Goal: Task Accomplishment & Management: Use online tool/utility

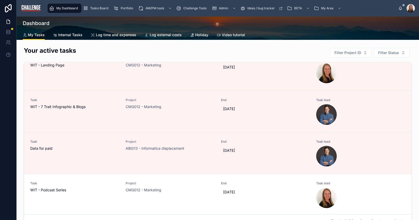
scroll to position [14, 0]
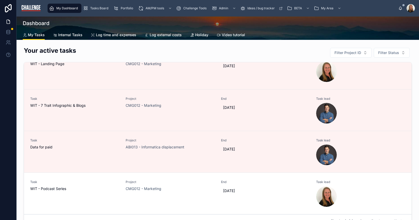
click at [103, 9] on span "Tasks Board" at bounding box center [99, 8] width 18 height 4
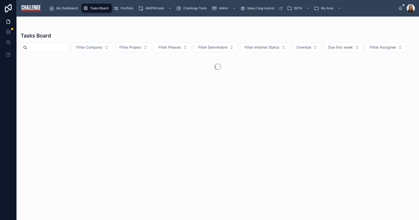
click at [110, 45] on button "Filter Company" at bounding box center [92, 47] width 41 height 10
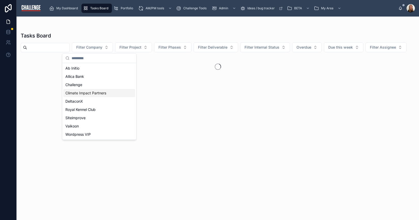
click at [91, 93] on span "Climate Impact Partners" at bounding box center [85, 93] width 41 height 5
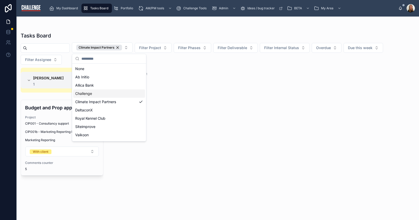
click at [221, 154] on div "[PERSON_NAME] 1 1 Budget and Prop approval Project CIP001 - Consultancy support…" at bounding box center [218, 141] width 403 height 146
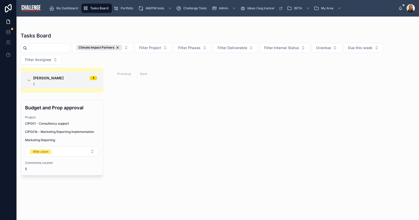
click at [53, 121] on div "Project CIP001 - Consultancy support" at bounding box center [62, 120] width 74 height 10
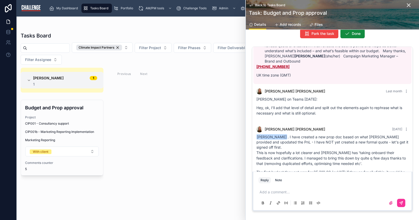
scroll to position [233, 0]
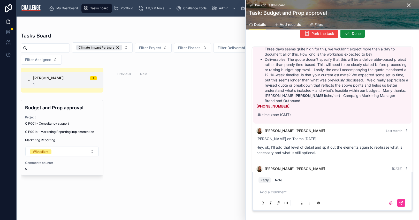
click at [320, 25] on span "Files" at bounding box center [319, 24] width 8 height 5
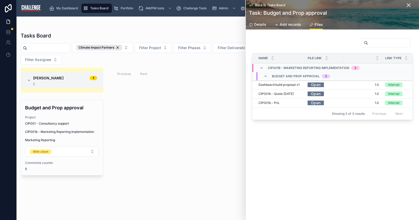
click at [252, 2] on div "Back to Tasks Board Task: Budget and Prop approval" at bounding box center [332, 10] width 167 height 20
click at [255, 6] on link "Back to Tasks Board" at bounding box center [267, 5] width 36 height 4
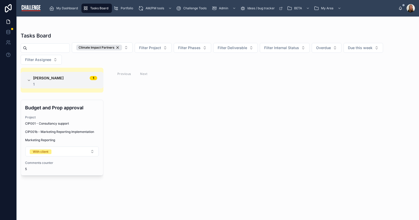
click at [60, 124] on span "CIP001 - Consultancy support" at bounding box center [47, 124] width 44 height 4
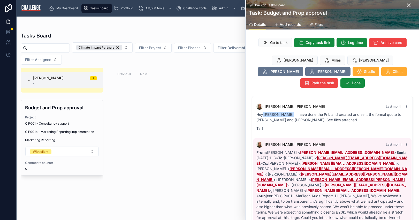
scroll to position [442, 0]
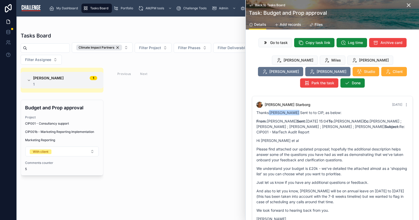
click at [279, 43] on span "Go to task" at bounding box center [279, 42] width 18 height 5
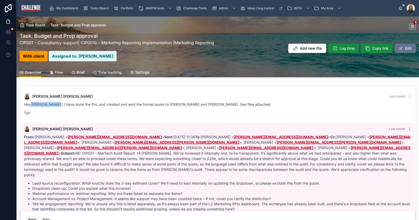
scroll to position [244, 0]
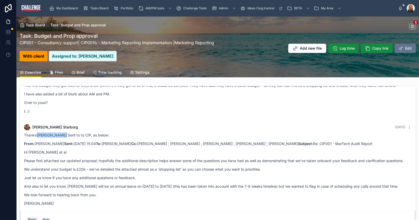
click at [58, 72] on span "Files" at bounding box center [59, 72] width 8 height 5
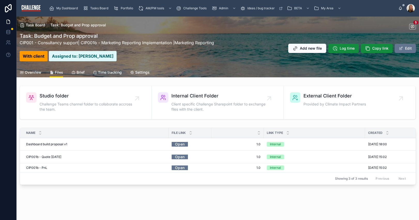
click at [310, 49] on span "Add new file" at bounding box center [311, 48] width 22 height 5
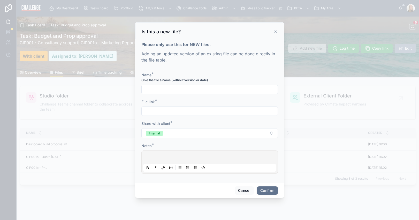
click at [157, 92] on input "text" at bounding box center [210, 89] width 136 height 7
type input "**********"
click at [163, 113] on input "text" at bounding box center [210, 111] width 136 height 7
paste input "**********"
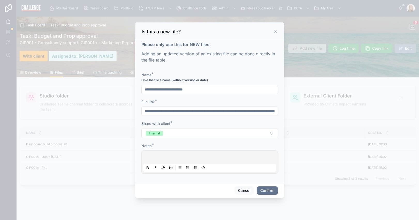
scroll to position [0, 473]
type input "**********"
click at [196, 158] on div at bounding box center [209, 162] width 133 height 20
click at [268, 193] on button "Confirm" at bounding box center [267, 190] width 21 height 8
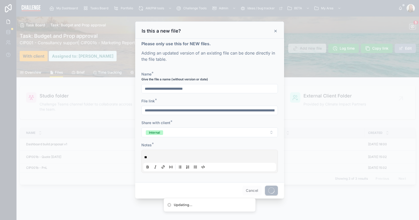
click at [275, 30] on icon at bounding box center [276, 31] width 2 height 2
click at [275, 30] on div "Task Board Task: Budget and Prop approval 5 Task: Budget and Prop approval CIP0…" at bounding box center [218, 42] width 397 height 51
